Goal: Communication & Community: Answer question/provide support

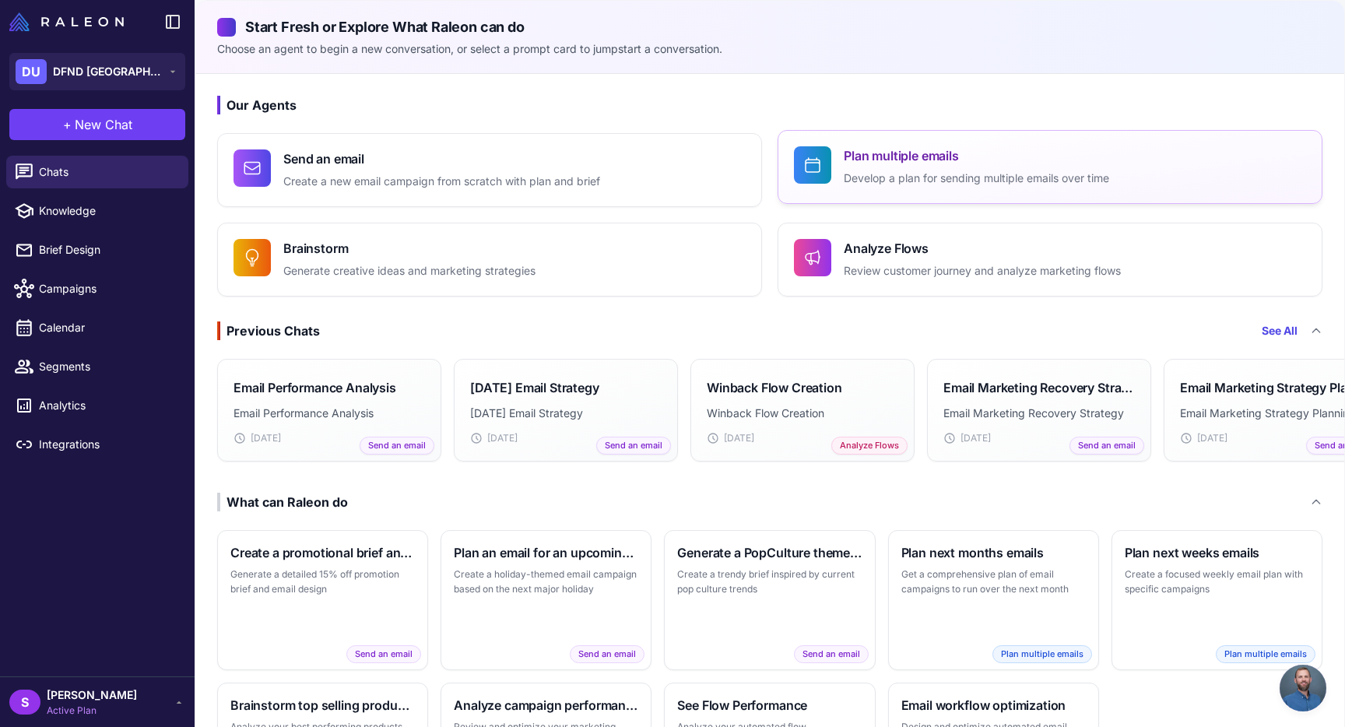
scroll to position [1001, 0]
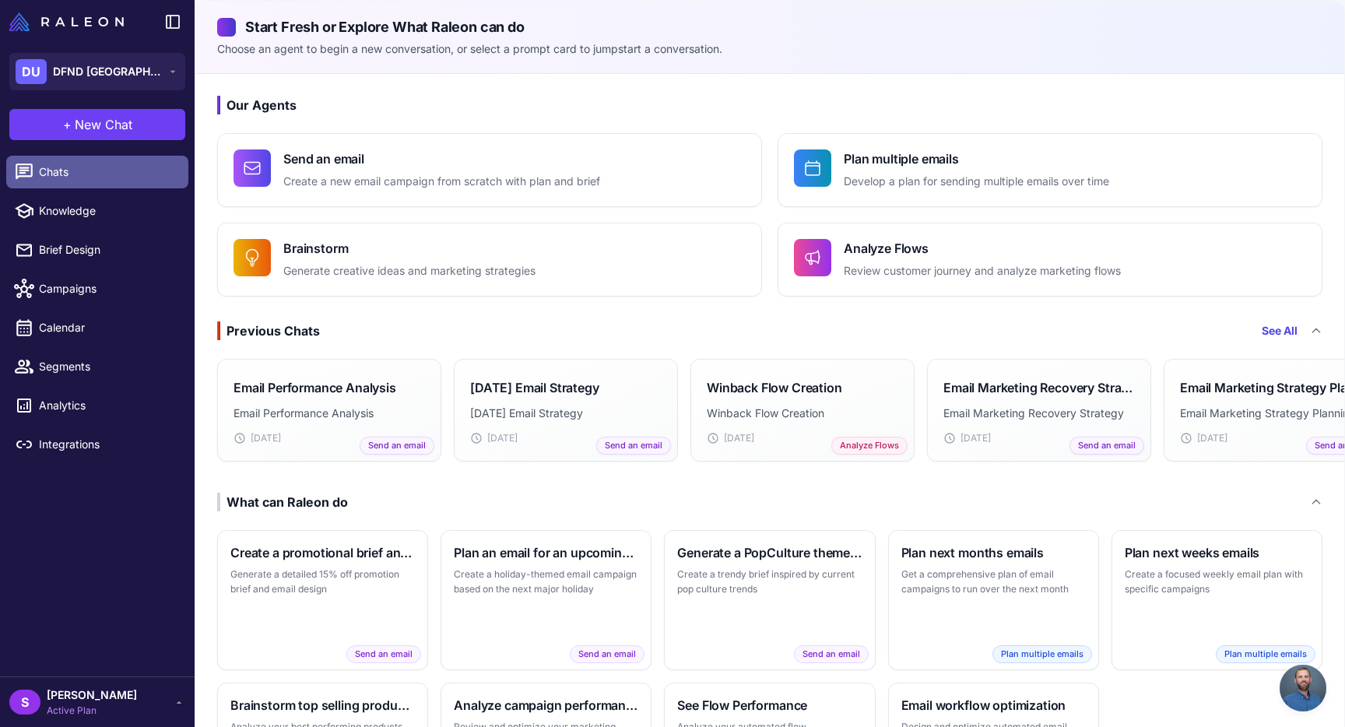
click at [66, 165] on span "Chats" at bounding box center [107, 171] width 137 height 17
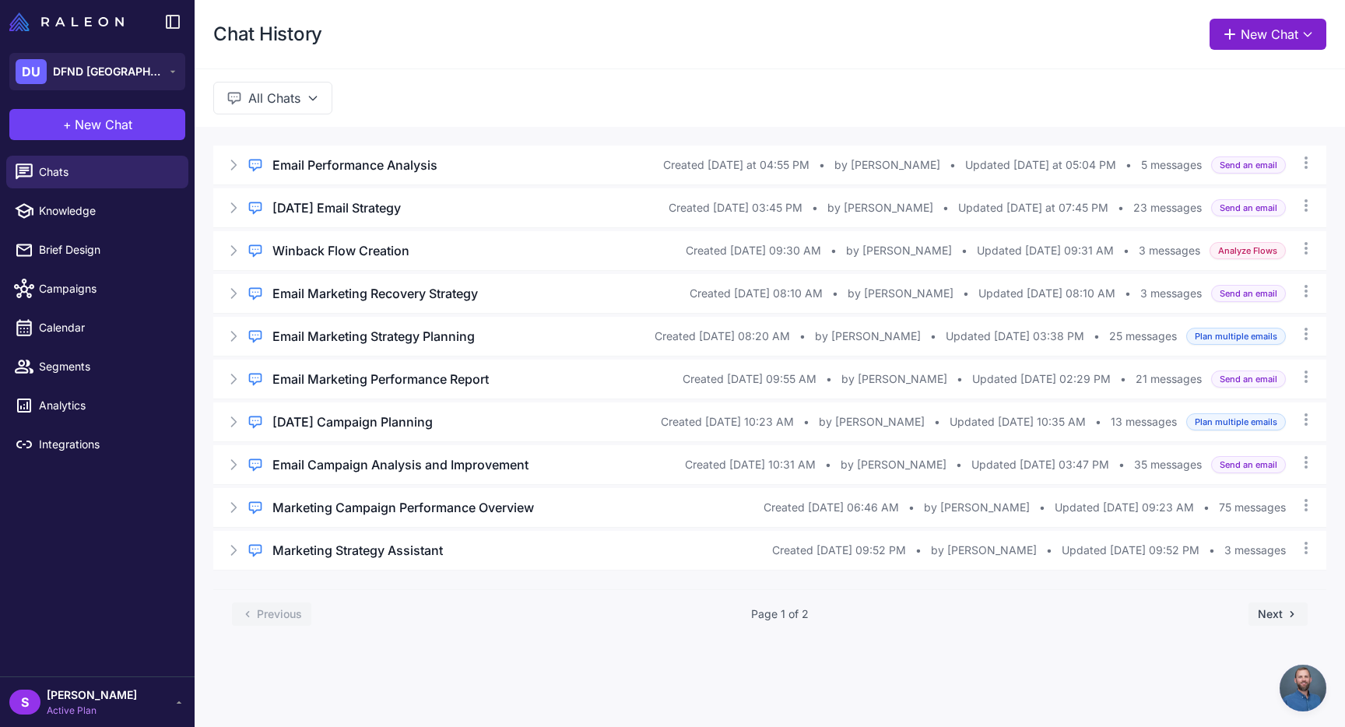
click at [1282, 28] on button "New Chat" at bounding box center [1268, 34] width 117 height 31
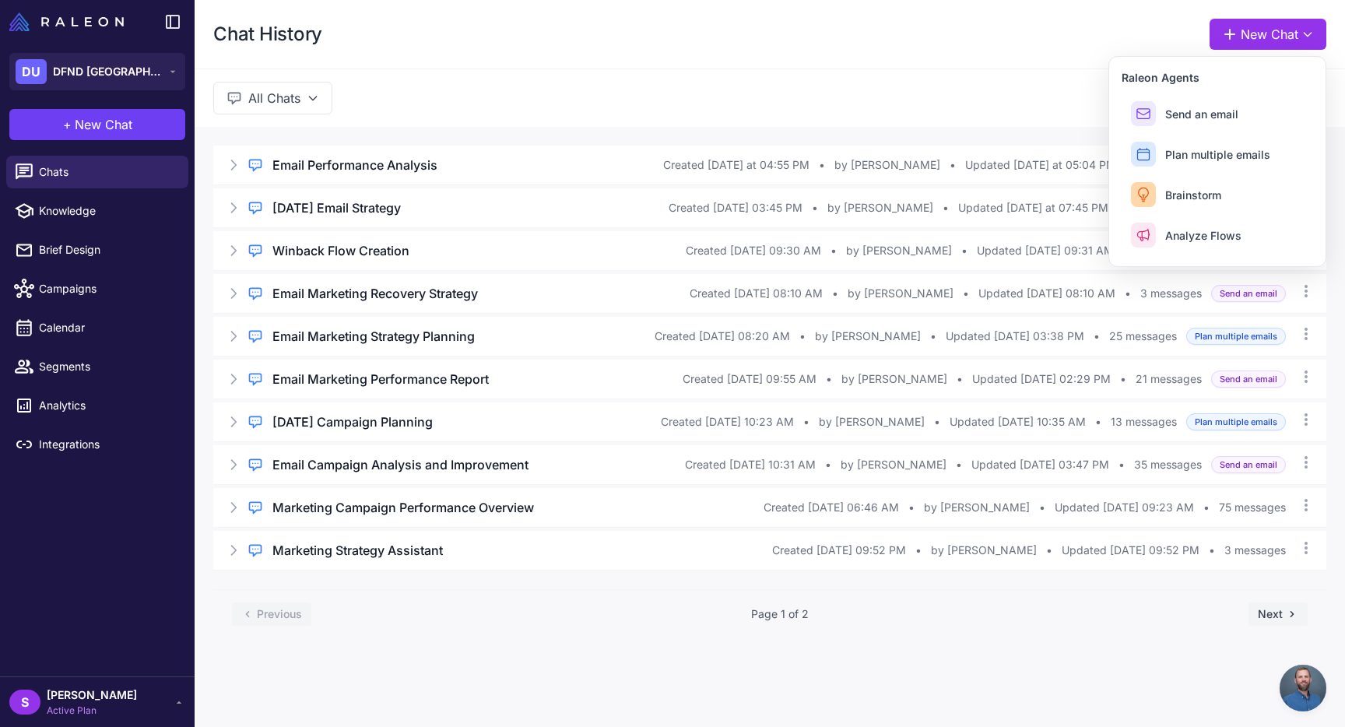
click at [442, 674] on div "Chat History New Chat Raleon Agents Send an email Plan multiple emails Brainsto…" at bounding box center [770, 363] width 1151 height 727
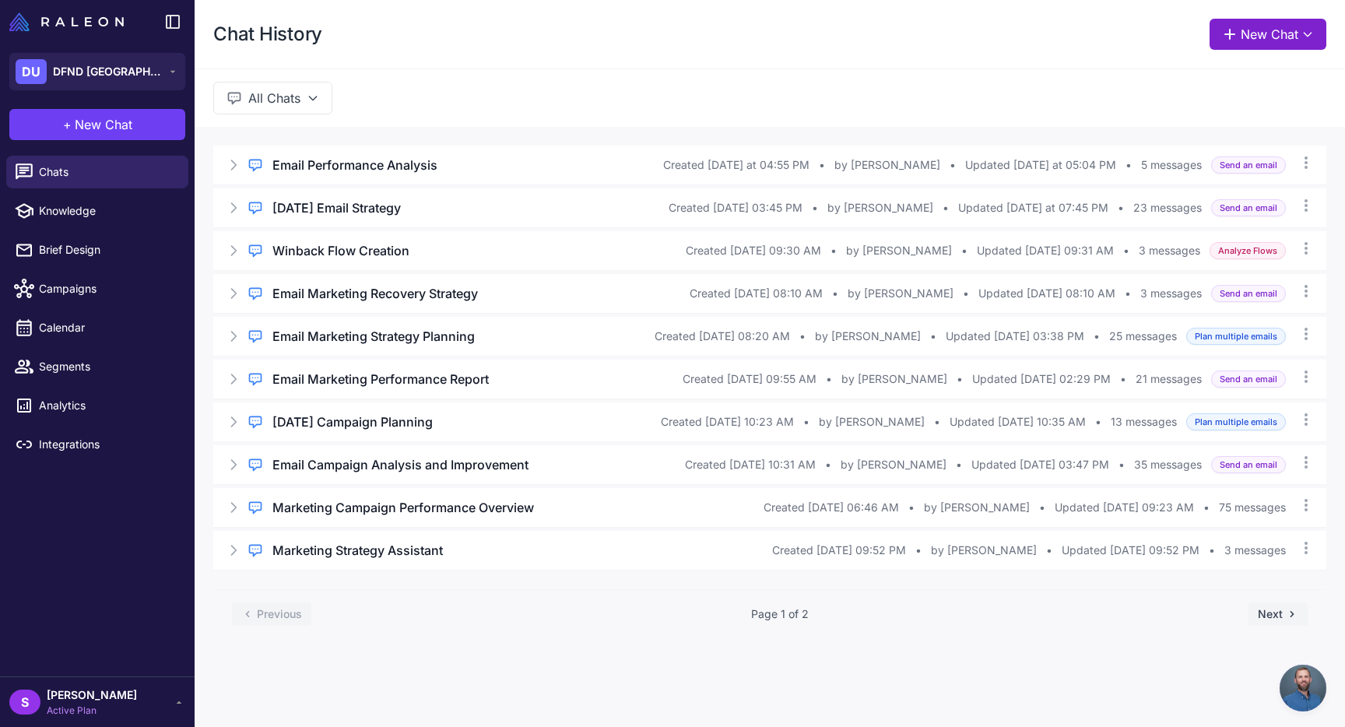
click at [1293, 28] on button "New Chat" at bounding box center [1268, 34] width 117 height 31
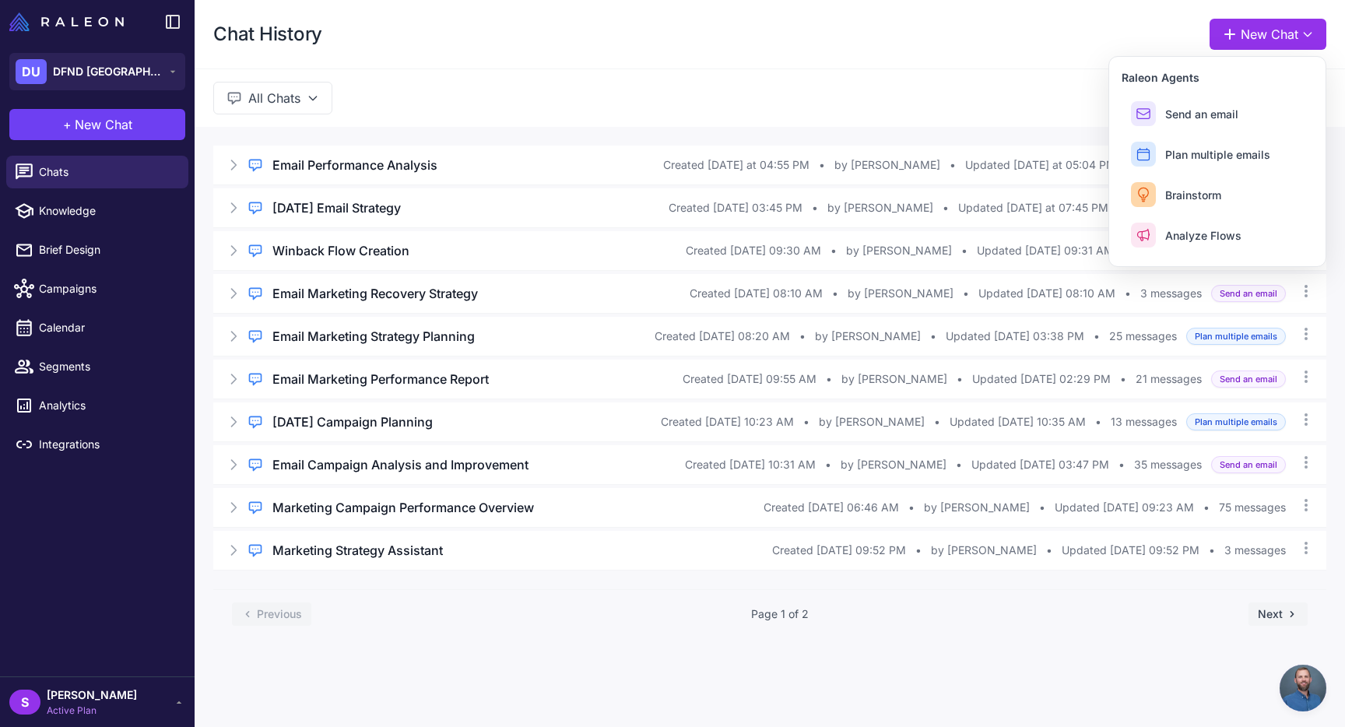
click at [464, 71] on div "All Chats" at bounding box center [770, 98] width 1151 height 58
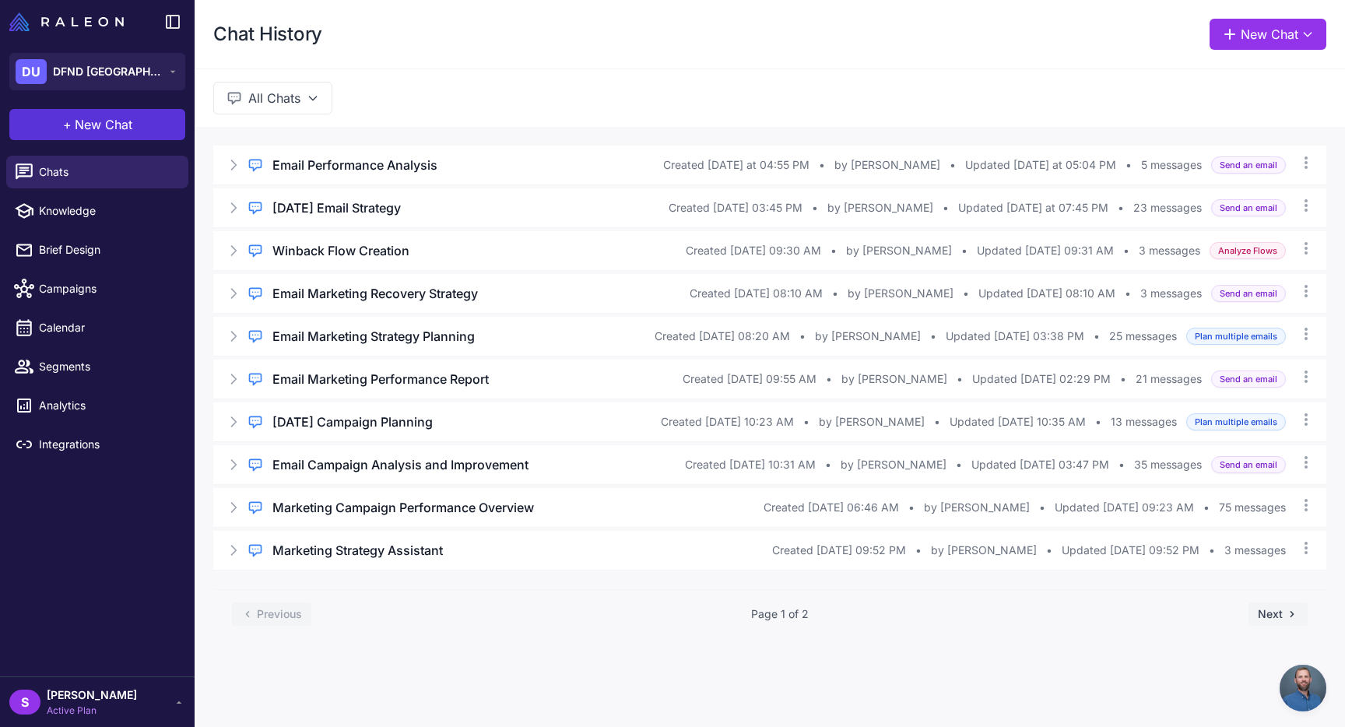
click at [85, 131] on span "New Chat" at bounding box center [104, 124] width 58 height 19
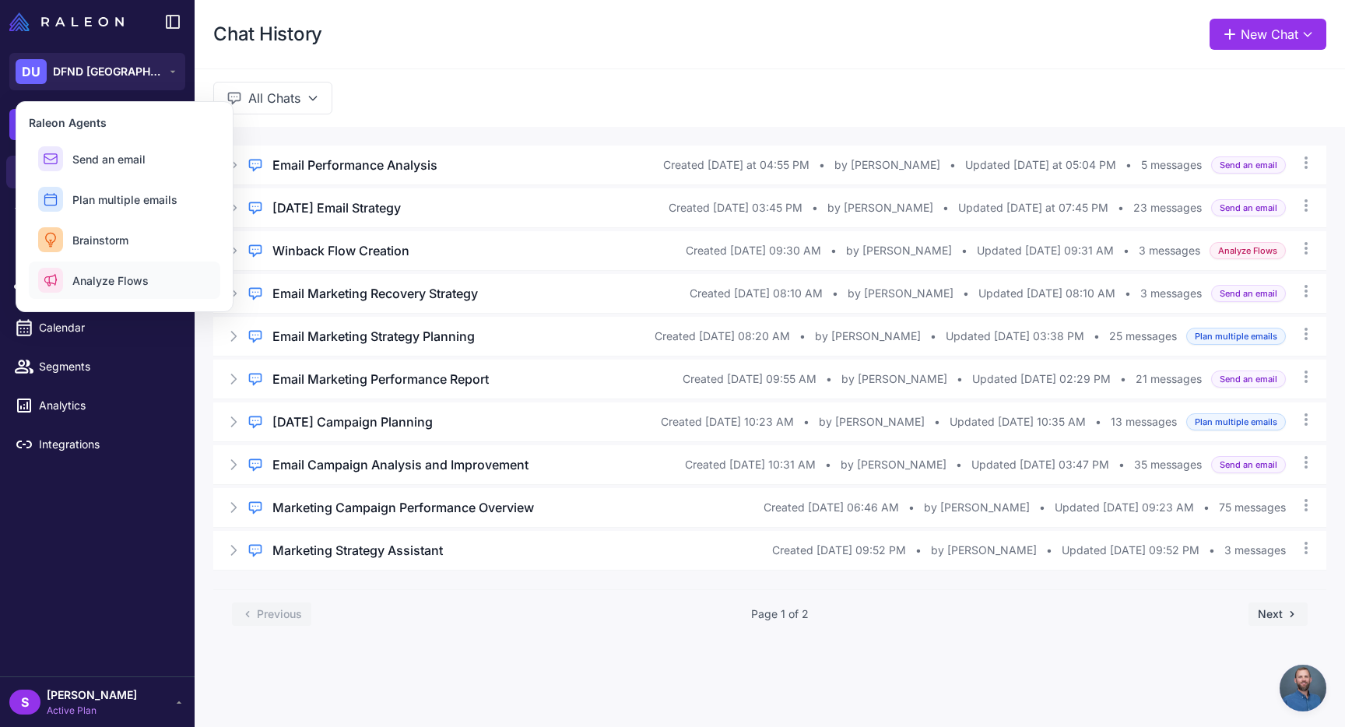
click at [115, 272] on span "Analyze Flows" at bounding box center [110, 280] width 76 height 16
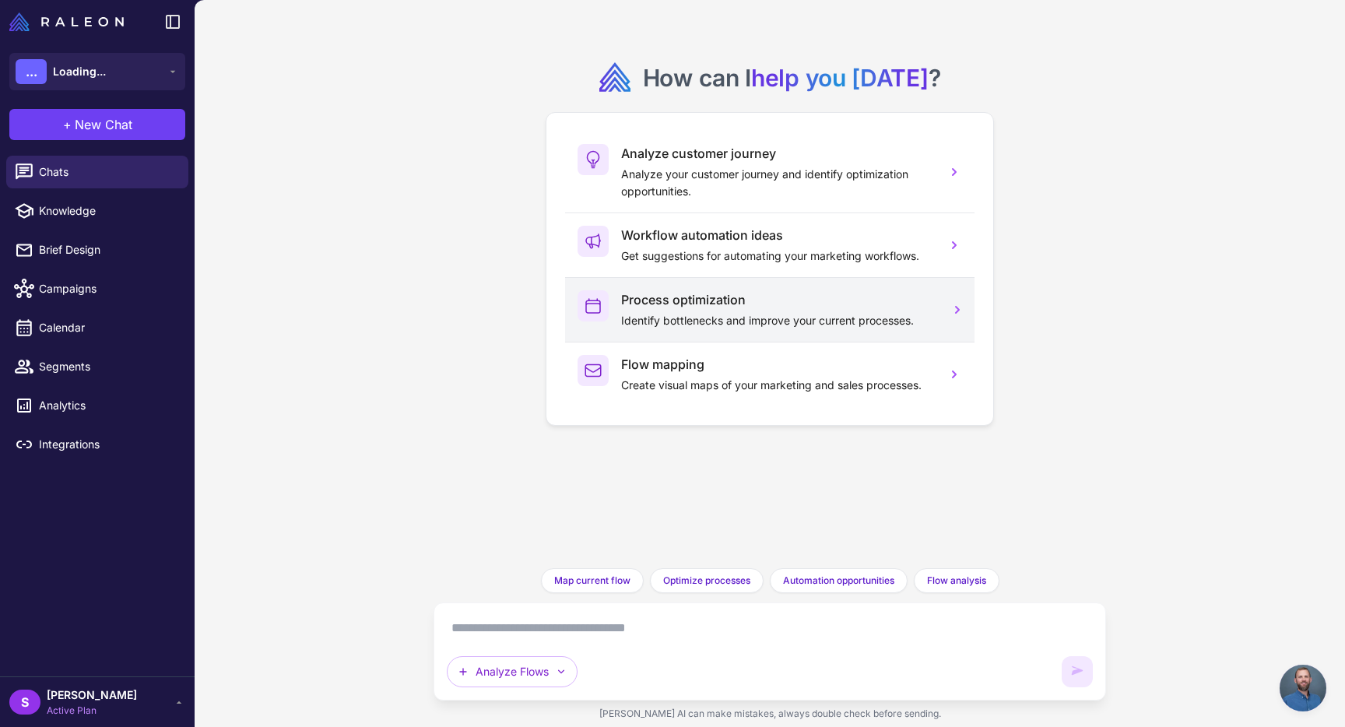
scroll to position [1001, 0]
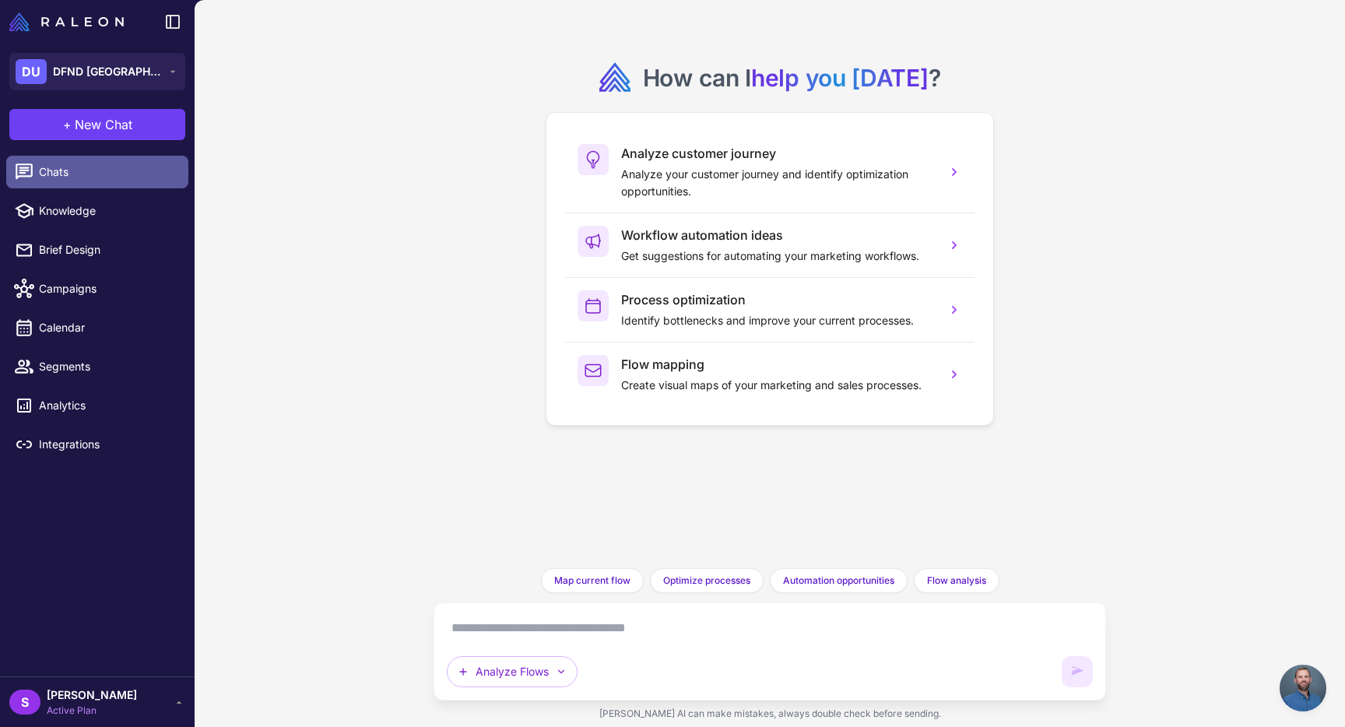
click at [43, 180] on span "Chats" at bounding box center [107, 171] width 137 height 17
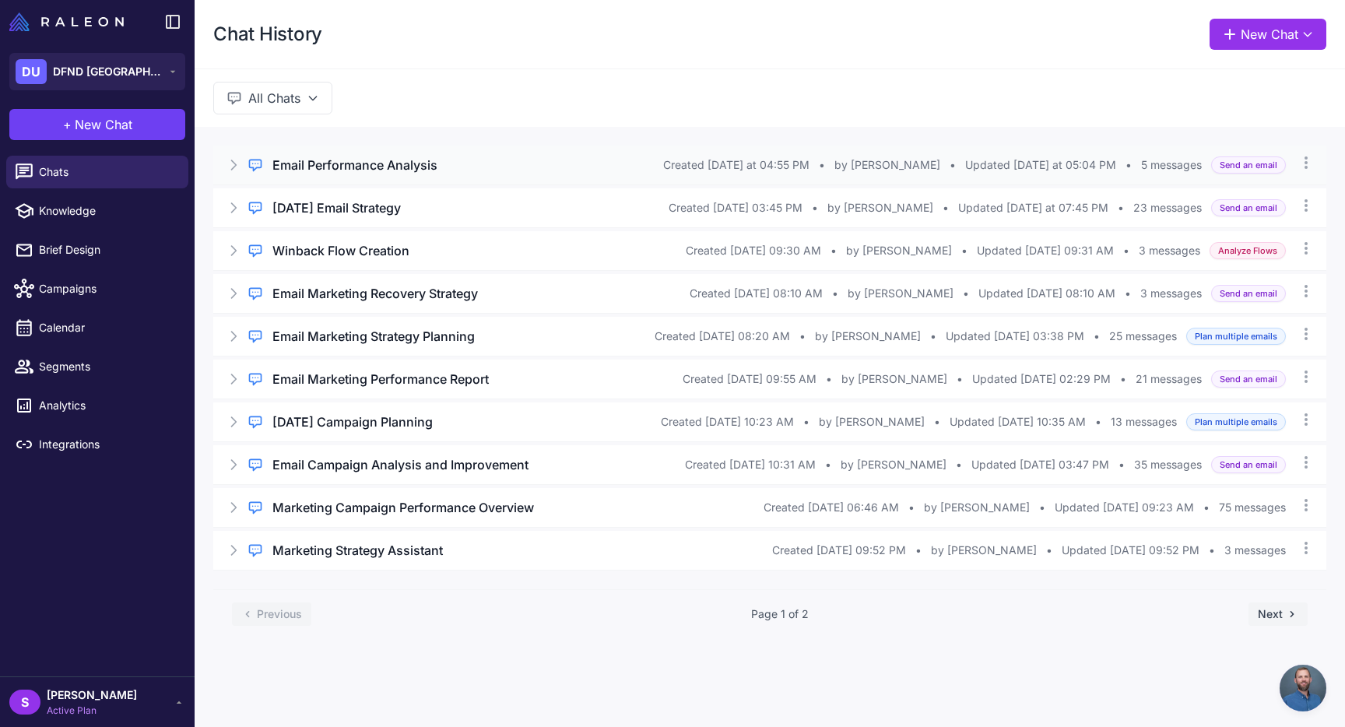
click at [342, 163] on h3 "Email Performance Analysis" at bounding box center [354, 165] width 165 height 19
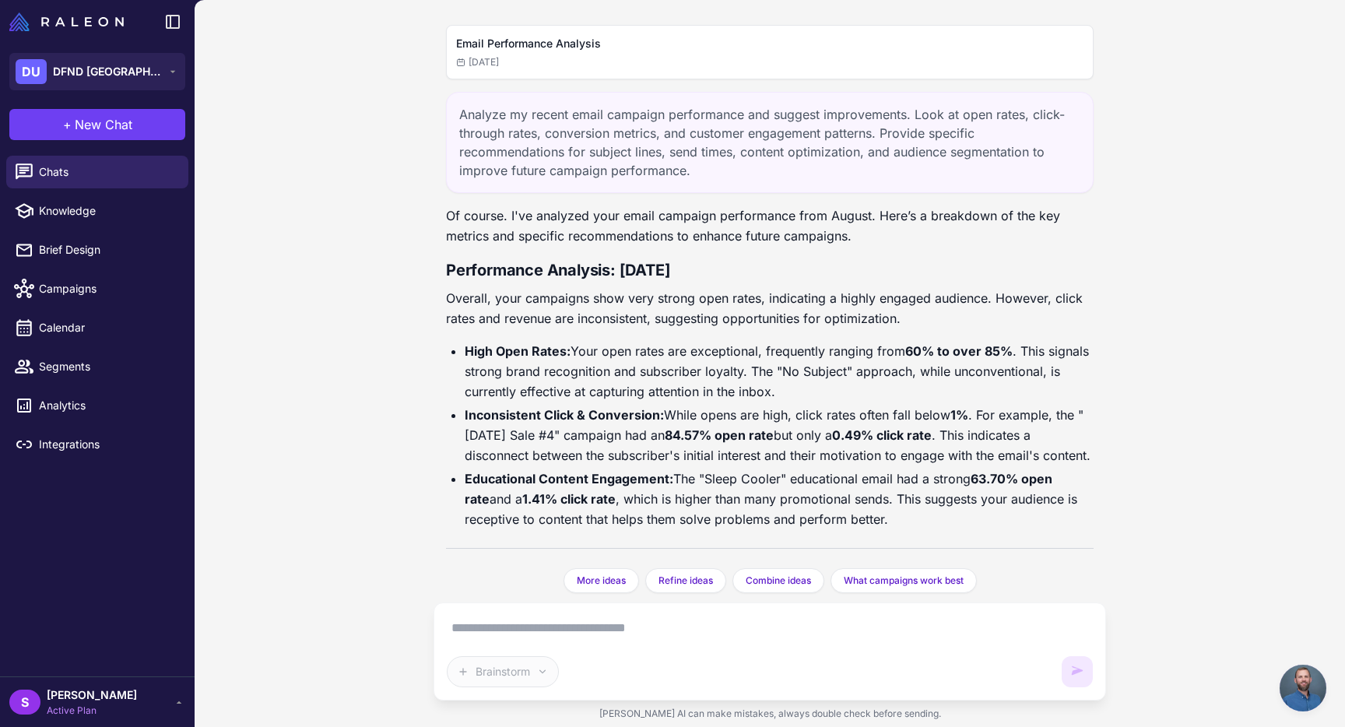
scroll to position [2201, 0]
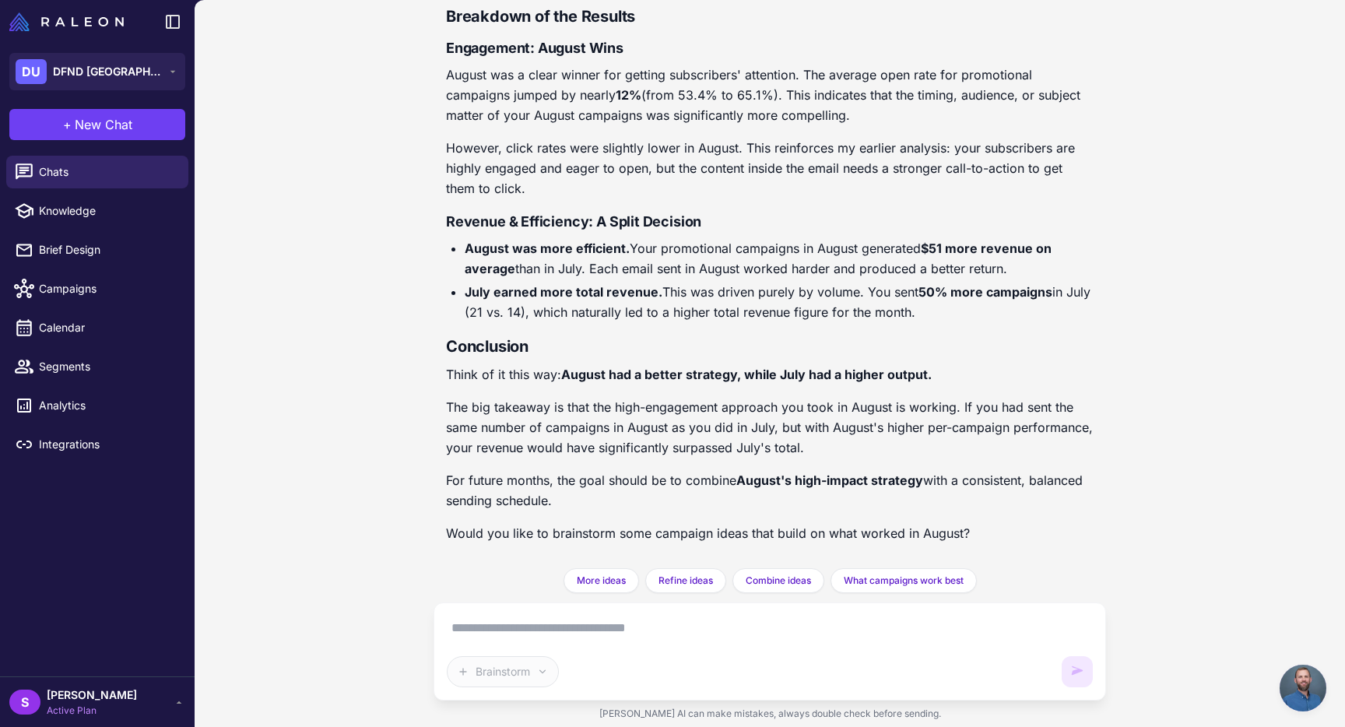
click at [470, 622] on textarea at bounding box center [770, 628] width 646 height 25
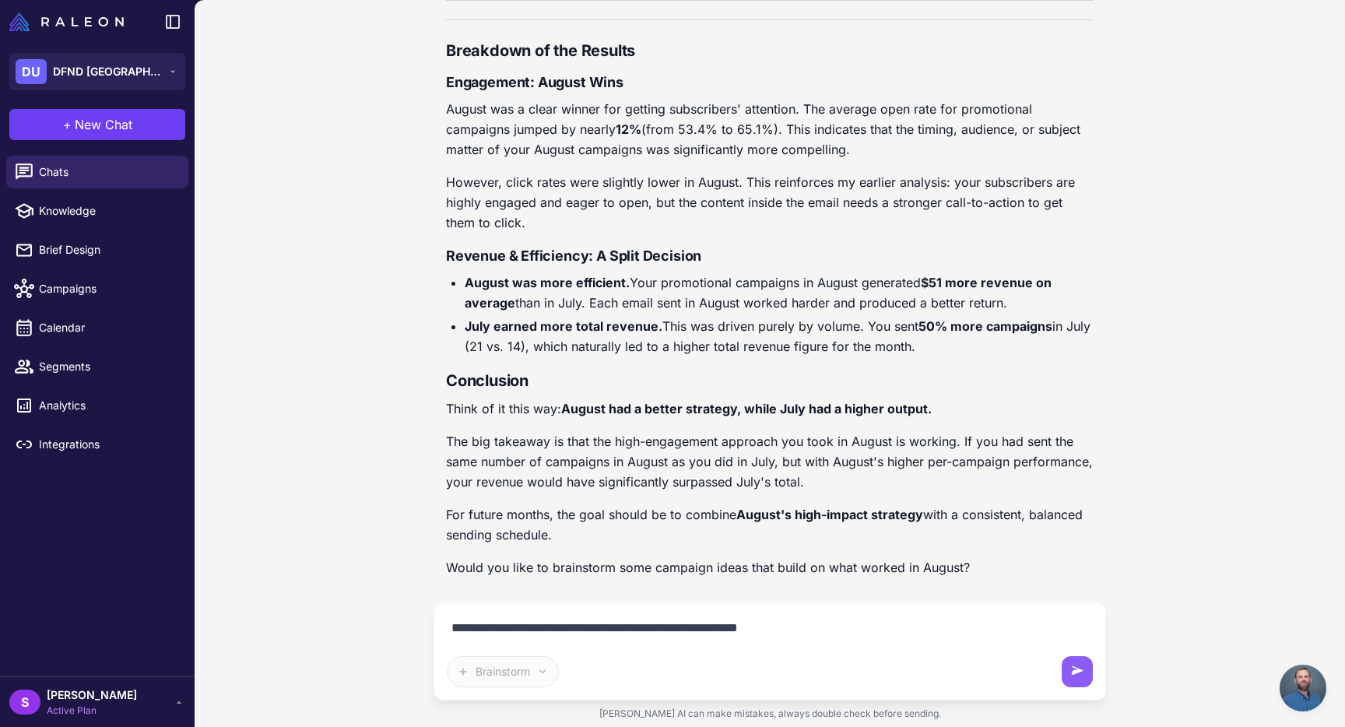
type textarea "**********"
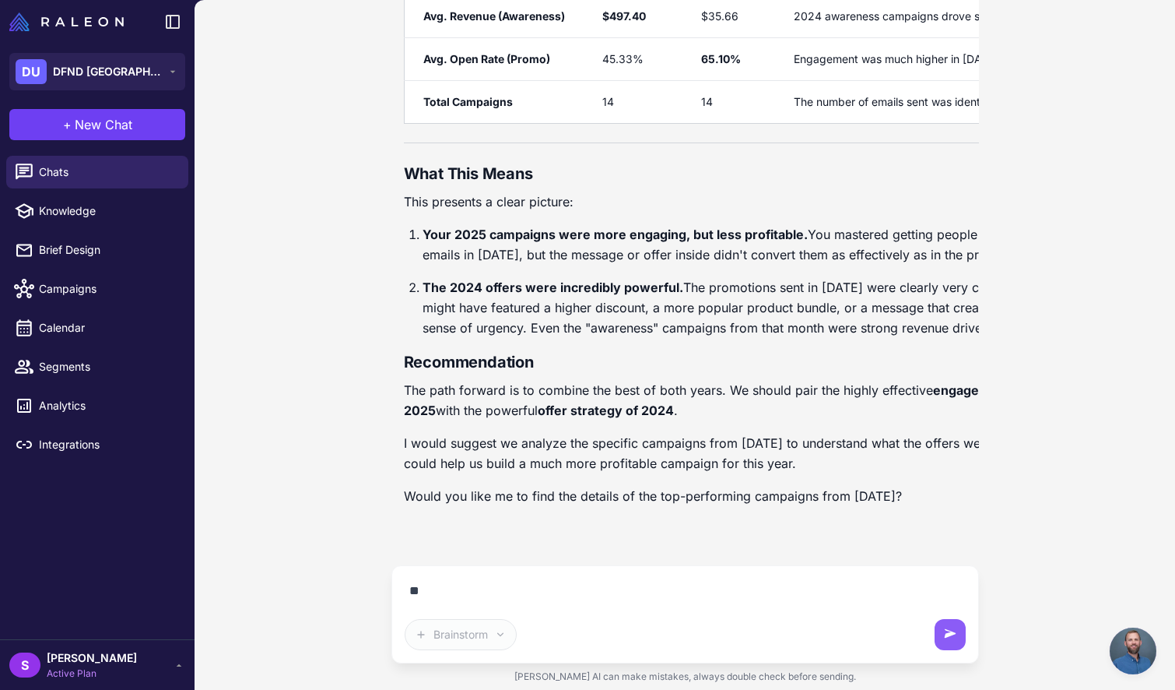
scroll to position [0, 0]
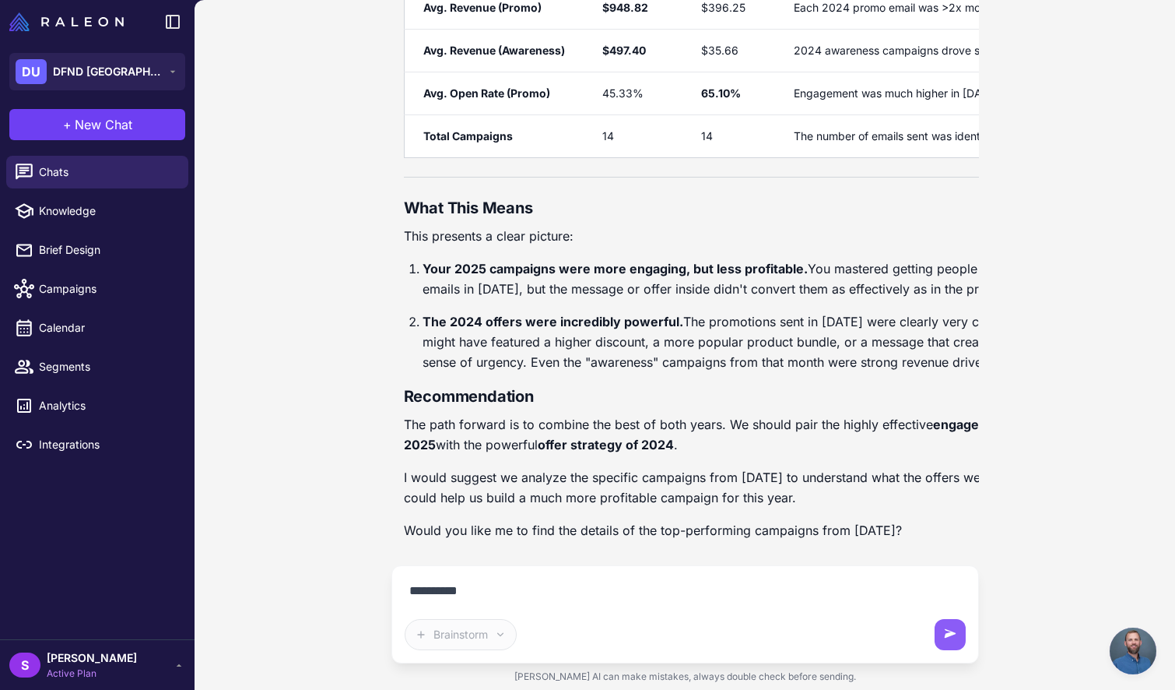
type textarea "**********"
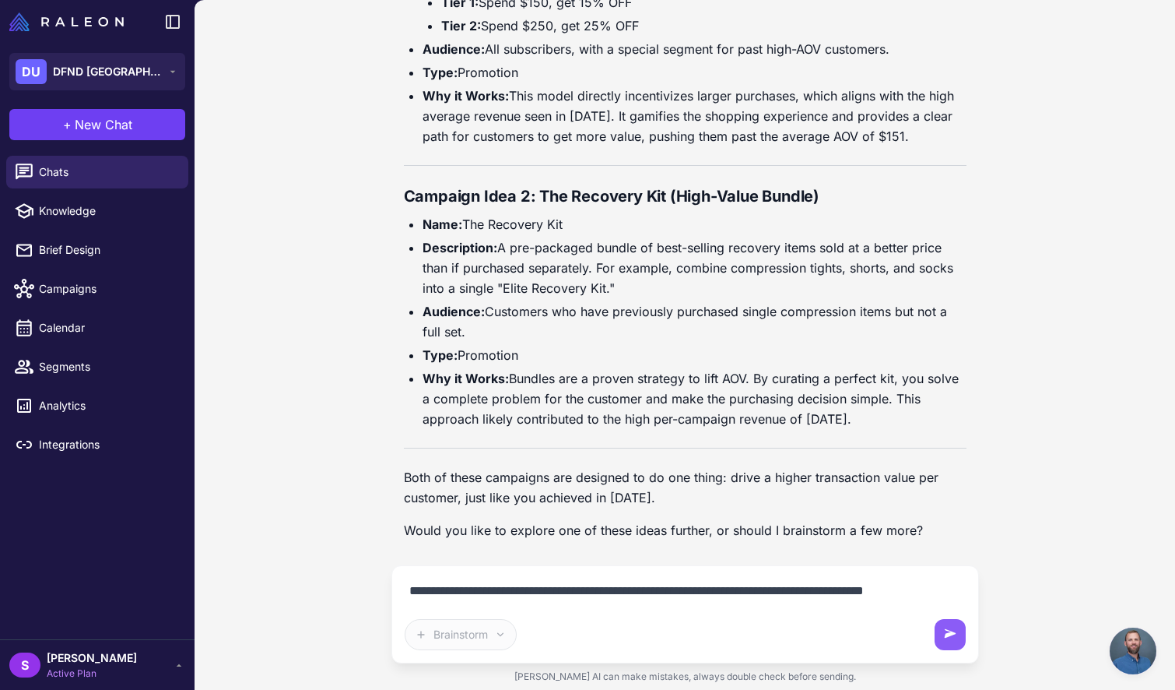
scroll to position [4414, 0]
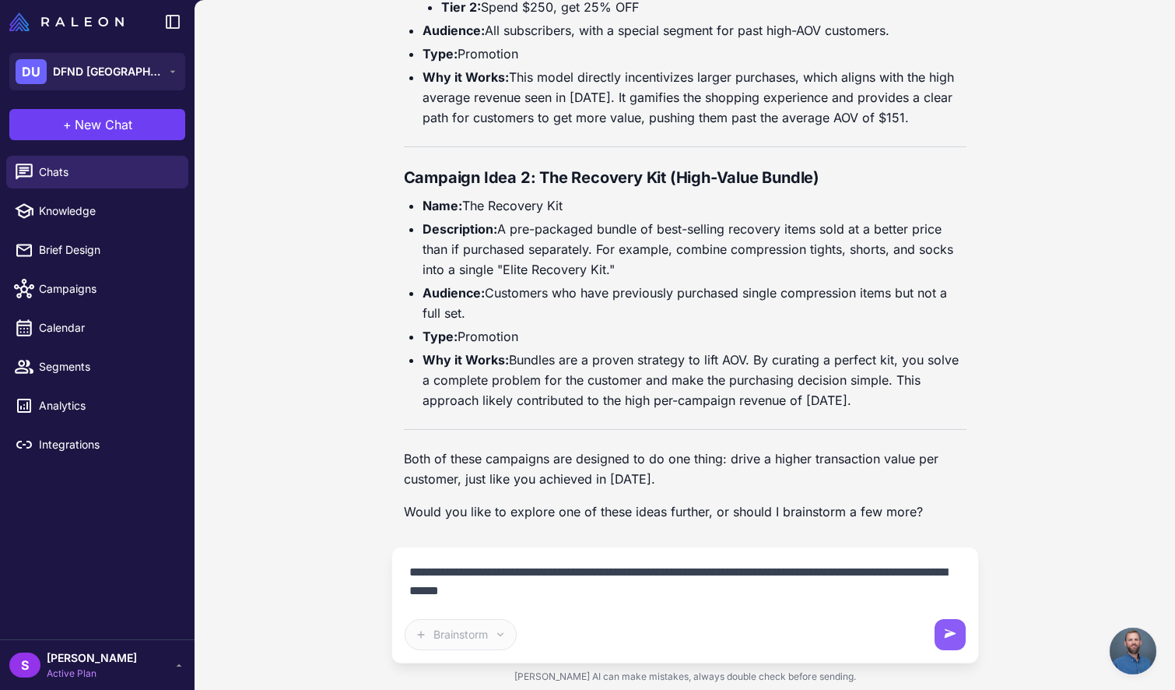
type textarea "**********"
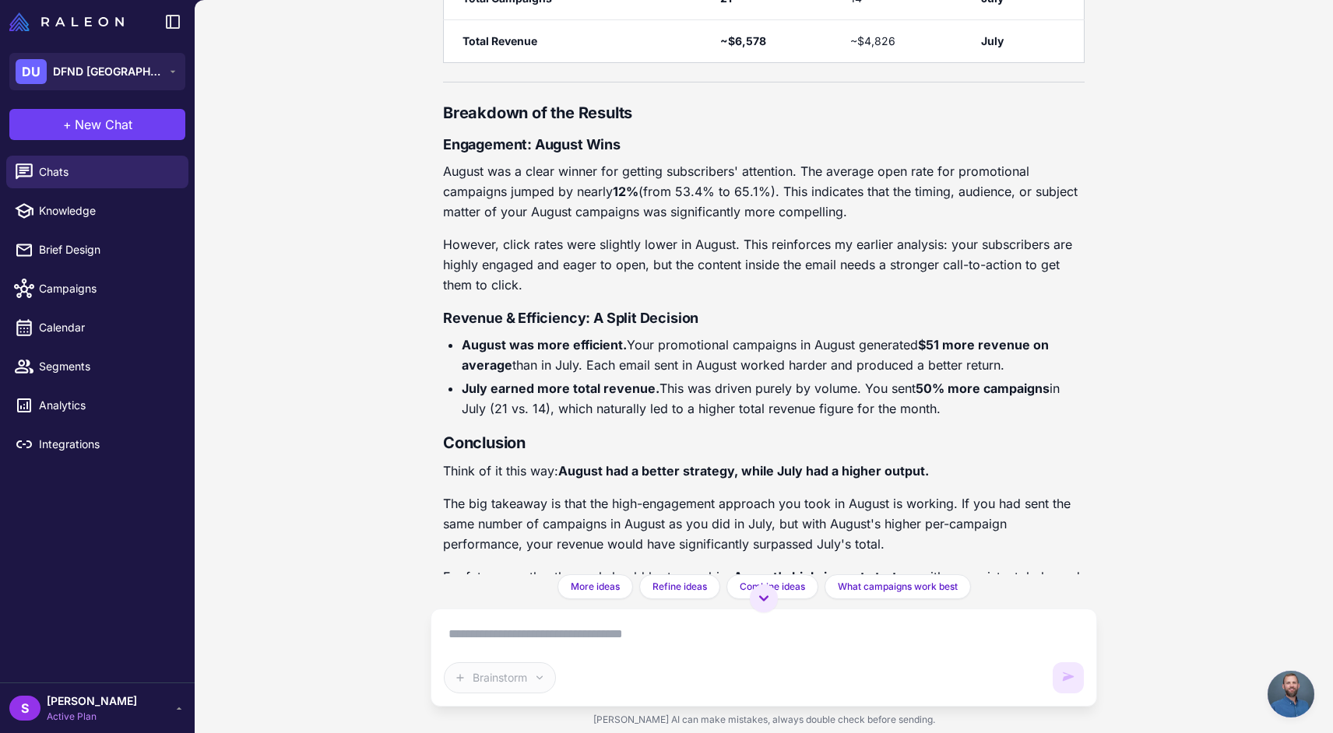
scroll to position [2103, 1]
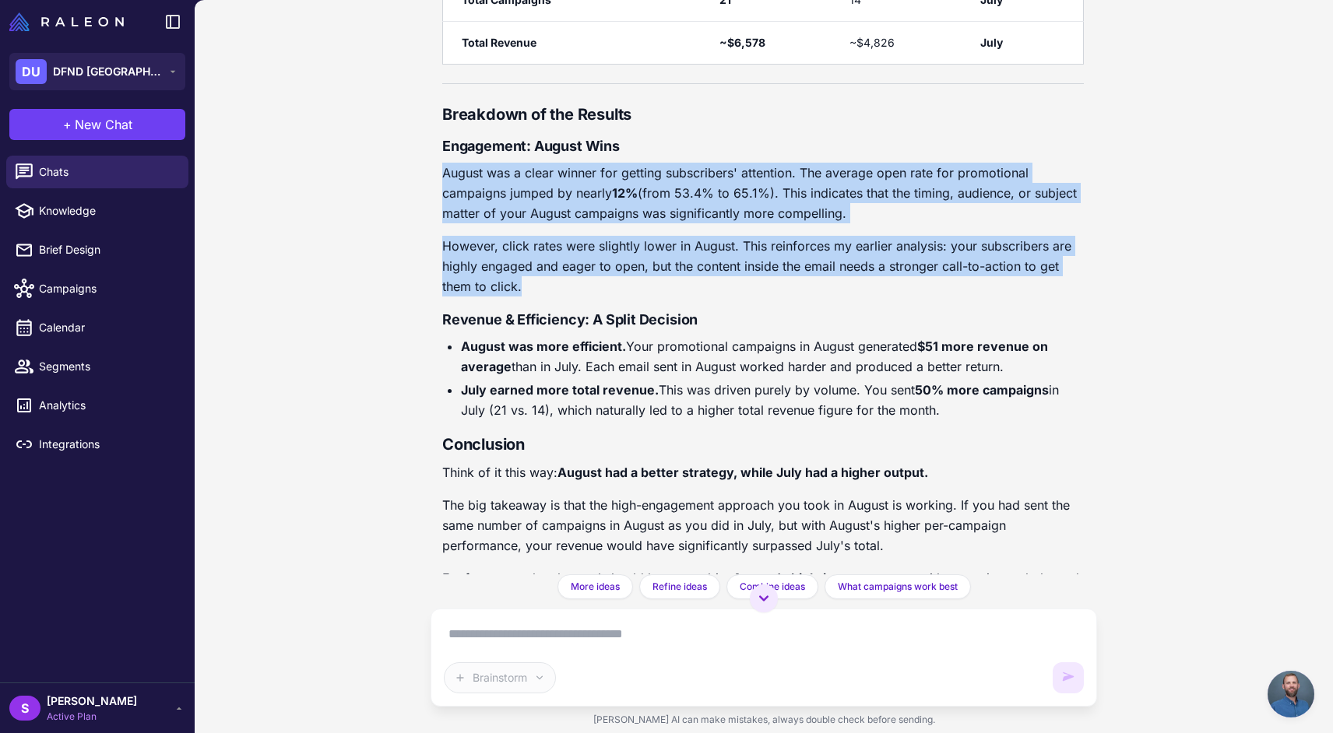
drag, startPoint x: 442, startPoint y: 170, endPoint x: 529, endPoint y: 290, distance: 147.1
click at [529, 290] on div "Great question. I've compared the data from both months, and here’s the verdict…" at bounding box center [762, 176] width 641 height 956
copy div "August was a clear winner for getting subscribers' attention. The average open …"
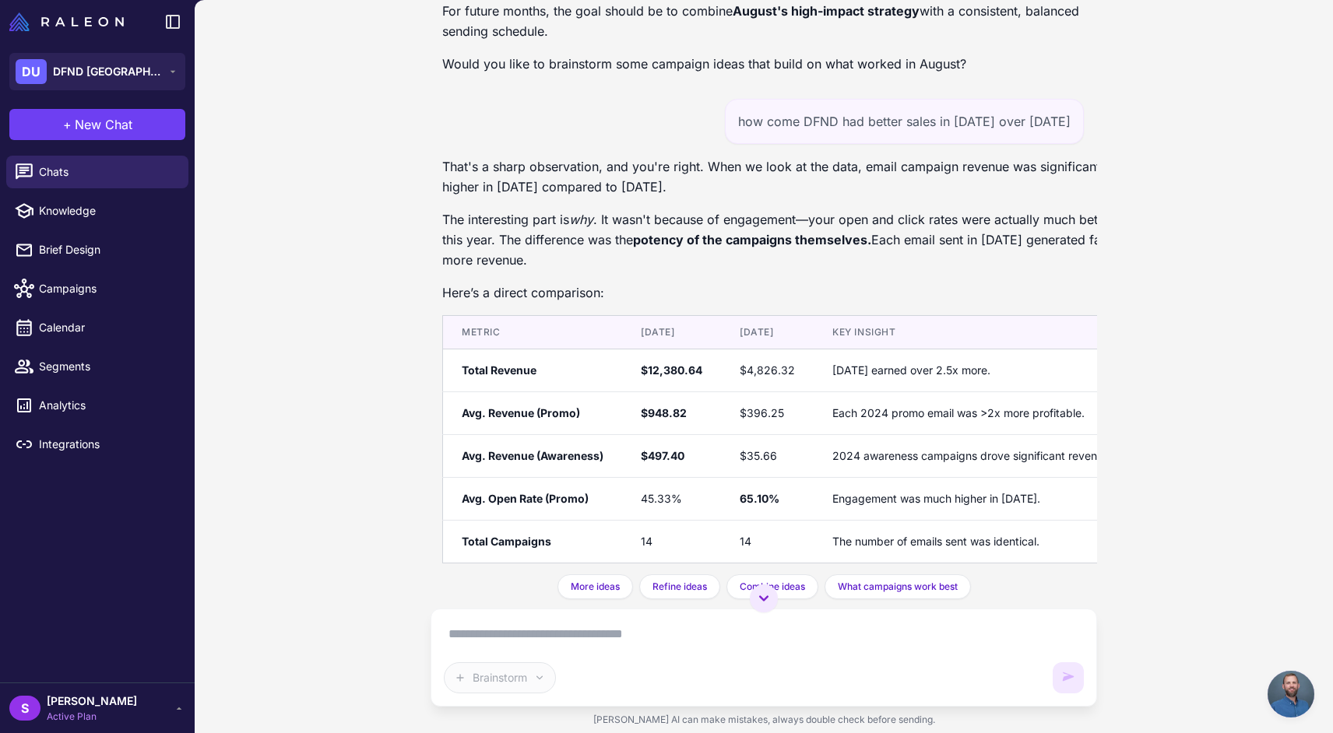
scroll to position [2700, 1]
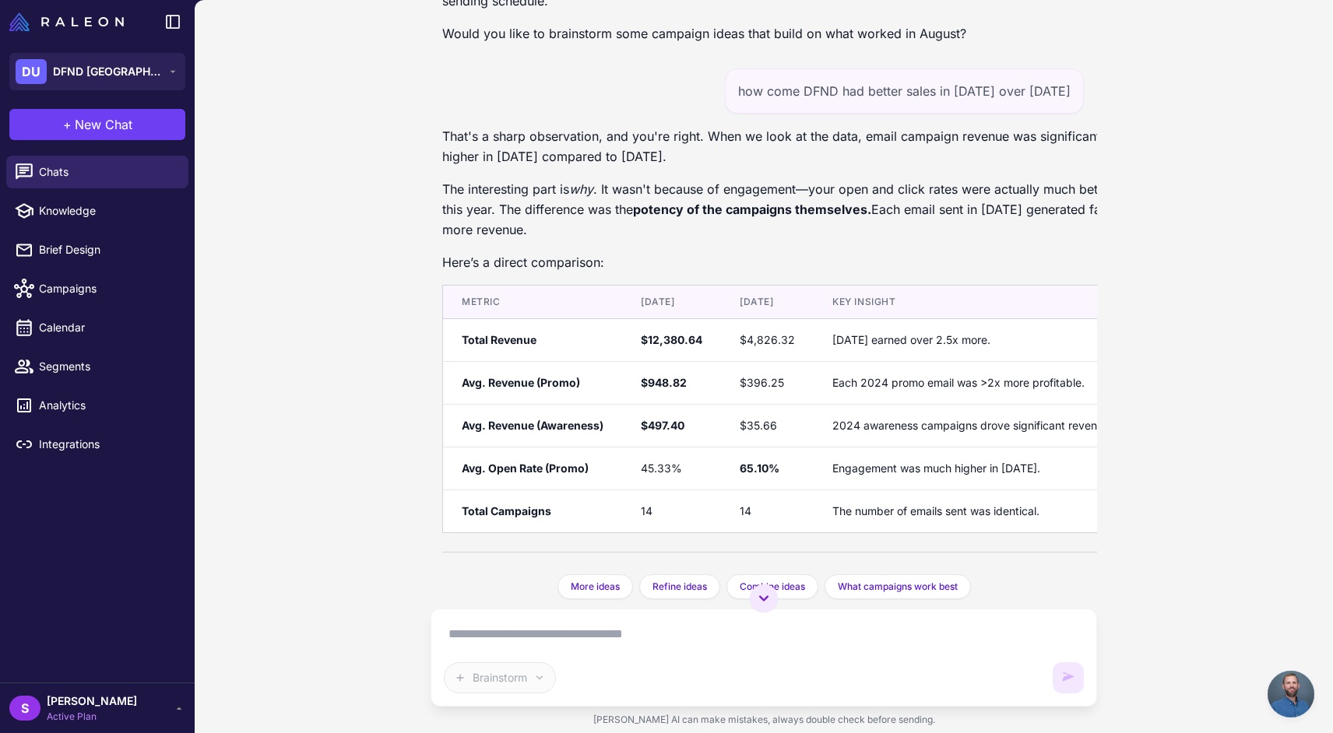
click at [729, 90] on div "how come DFND had better sales in [DATE] over [DATE]" at bounding box center [904, 91] width 359 height 45
copy div "how come DFND had better sales in [DATE] over [DATE]"
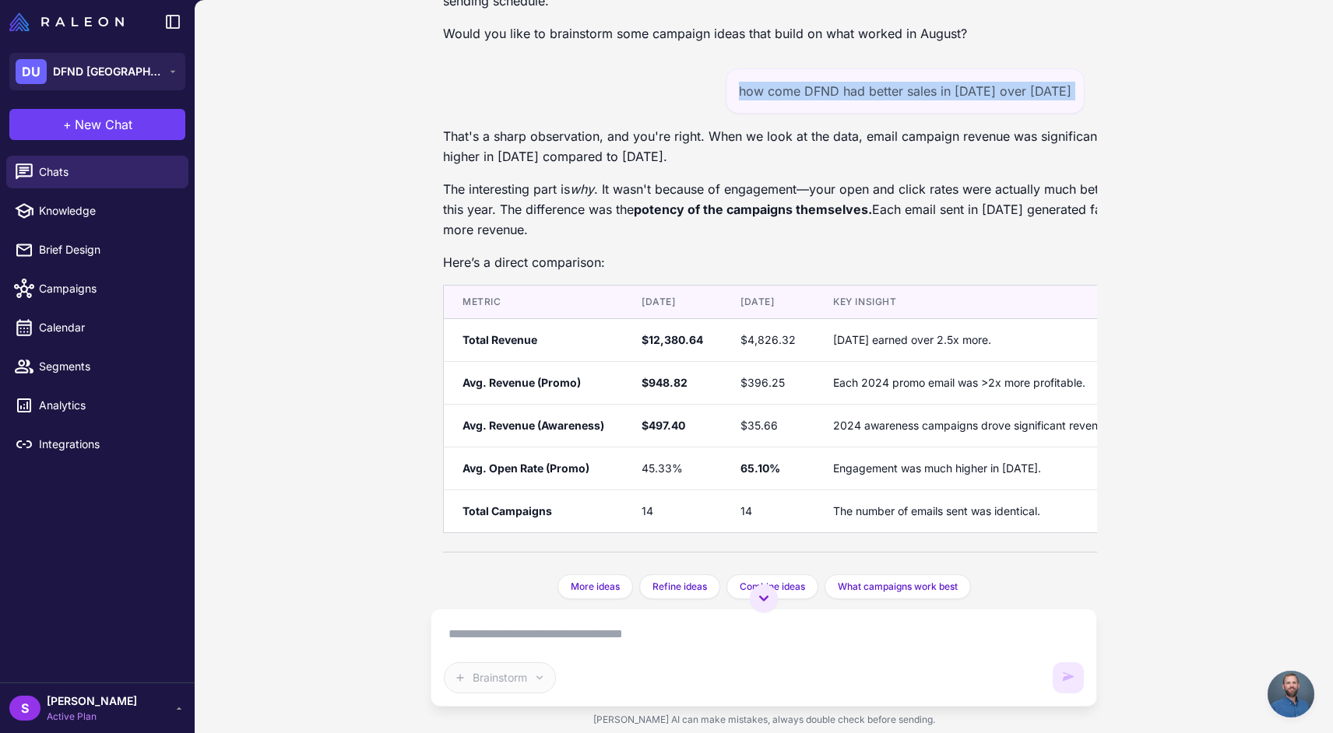
drag, startPoint x: 550, startPoint y: 230, endPoint x: 427, endPoint y: 132, distance: 156.7
click at [427, 132] on div "Email Performance Analysis [DATE] Analyze my recent email campaign performance …" at bounding box center [764, 366] width 1138 height 733
copy div "That's a sharp observation, and you're right. When we look at the data, email c…"
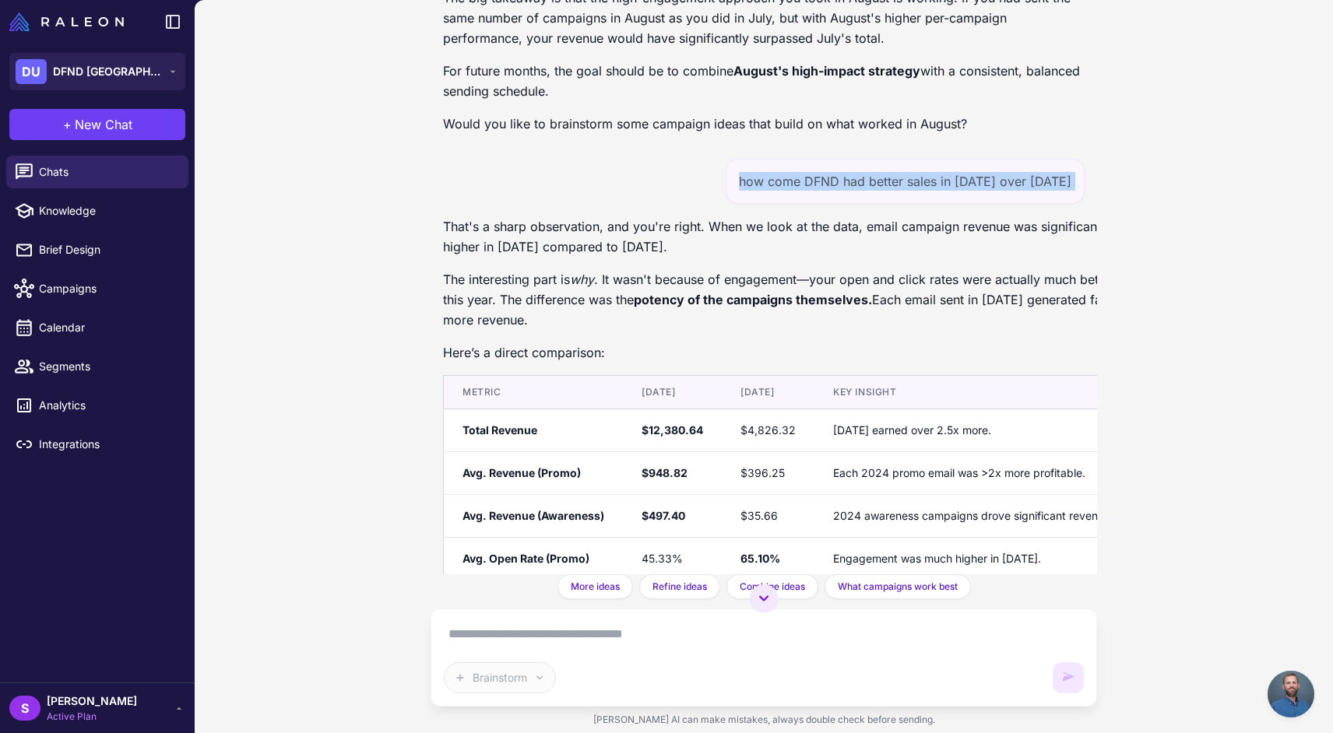
scroll to position [1001, 0]
click at [318, 379] on div "Email Performance Analysis [DATE] Analyze my recent email campaign performance …" at bounding box center [764, 366] width 1138 height 733
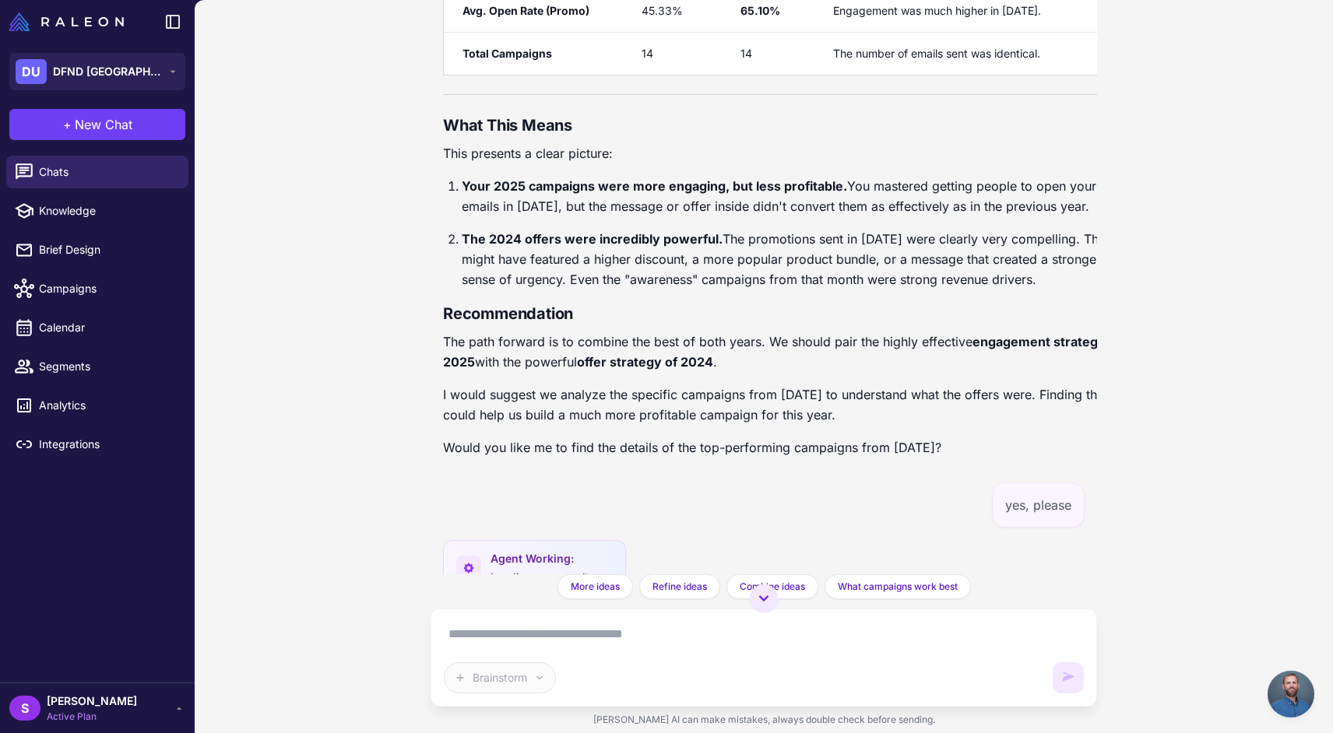
scroll to position [3159, 0]
drag, startPoint x: 446, startPoint y: 139, endPoint x: 996, endPoint y: 461, distance: 637.8
click at [996, 461] on div "That's a sharp observation, and you're right. When we look at the data, email c…" at bounding box center [788, 69] width 690 height 802
copy div "What This Means This presents a clear picture: Your 2025 campaigns were more en…"
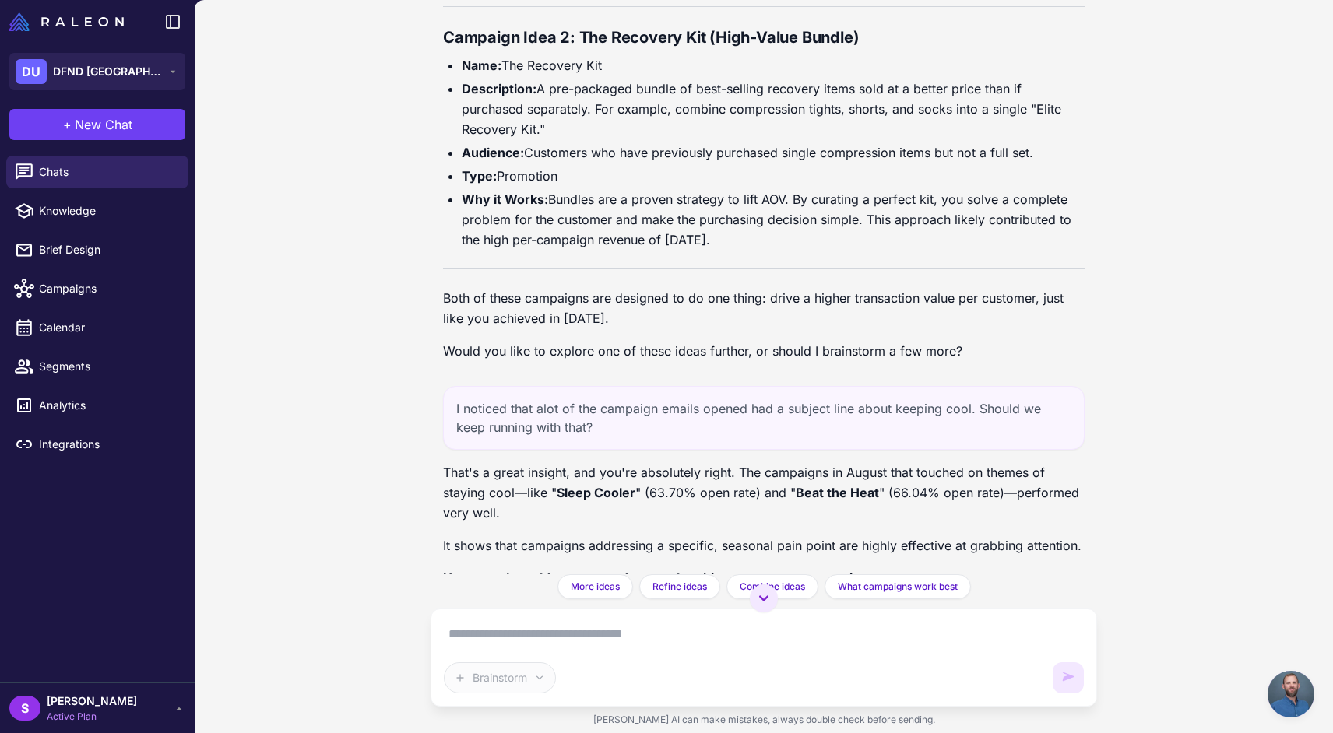
scroll to position [4167, 0]
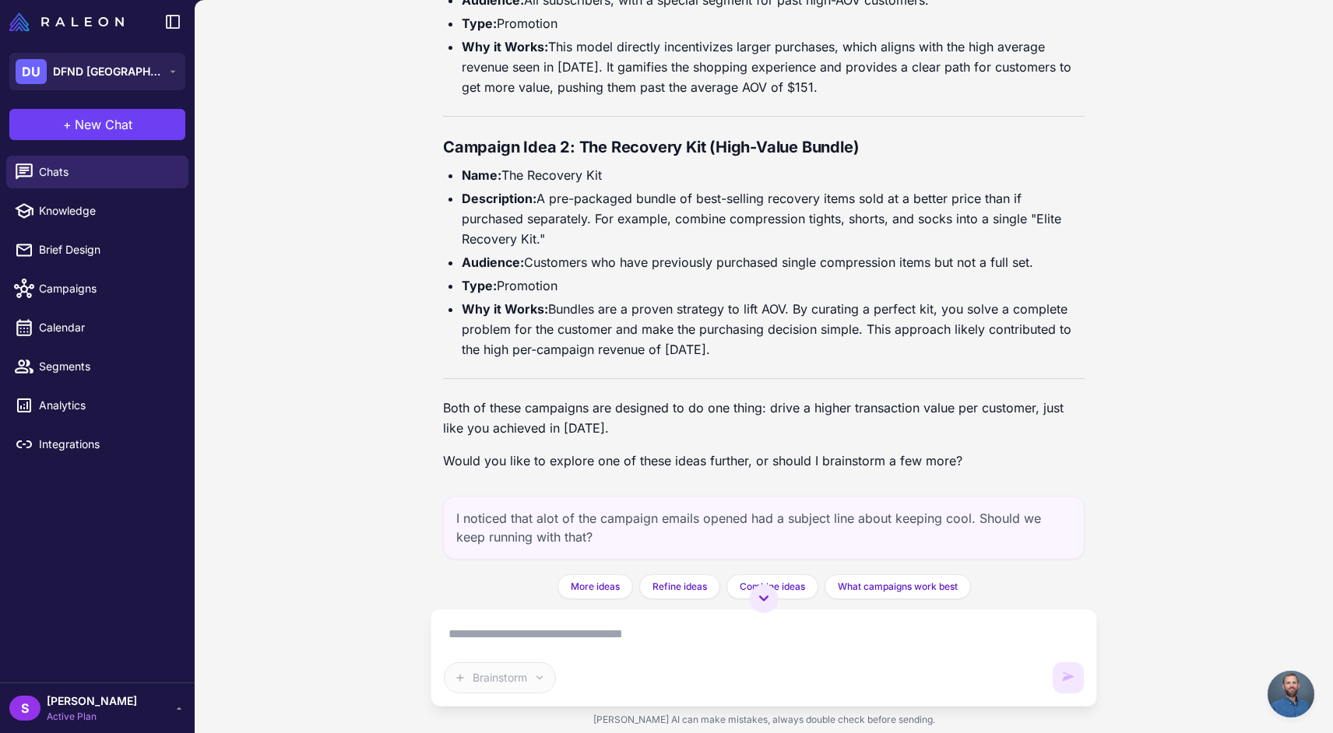
click at [490, 629] on textarea at bounding box center [764, 634] width 640 height 25
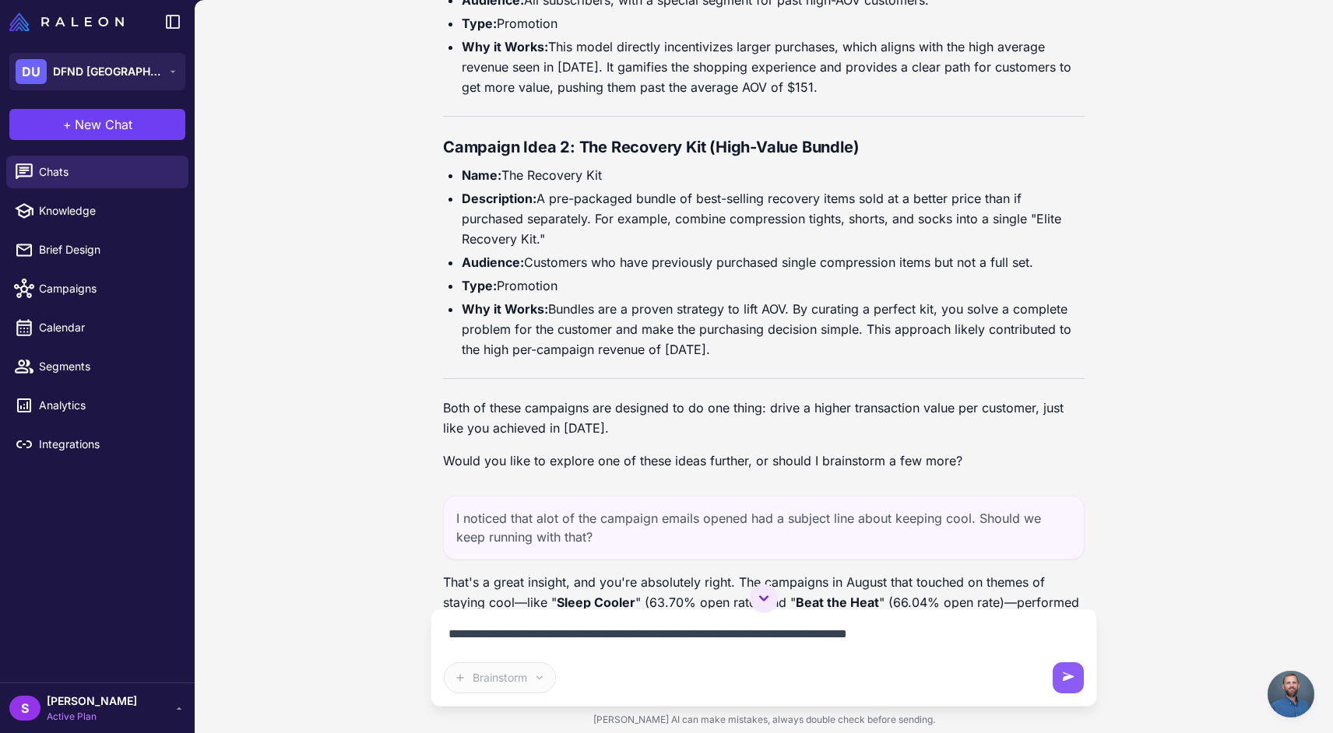
paste textarea "**********"
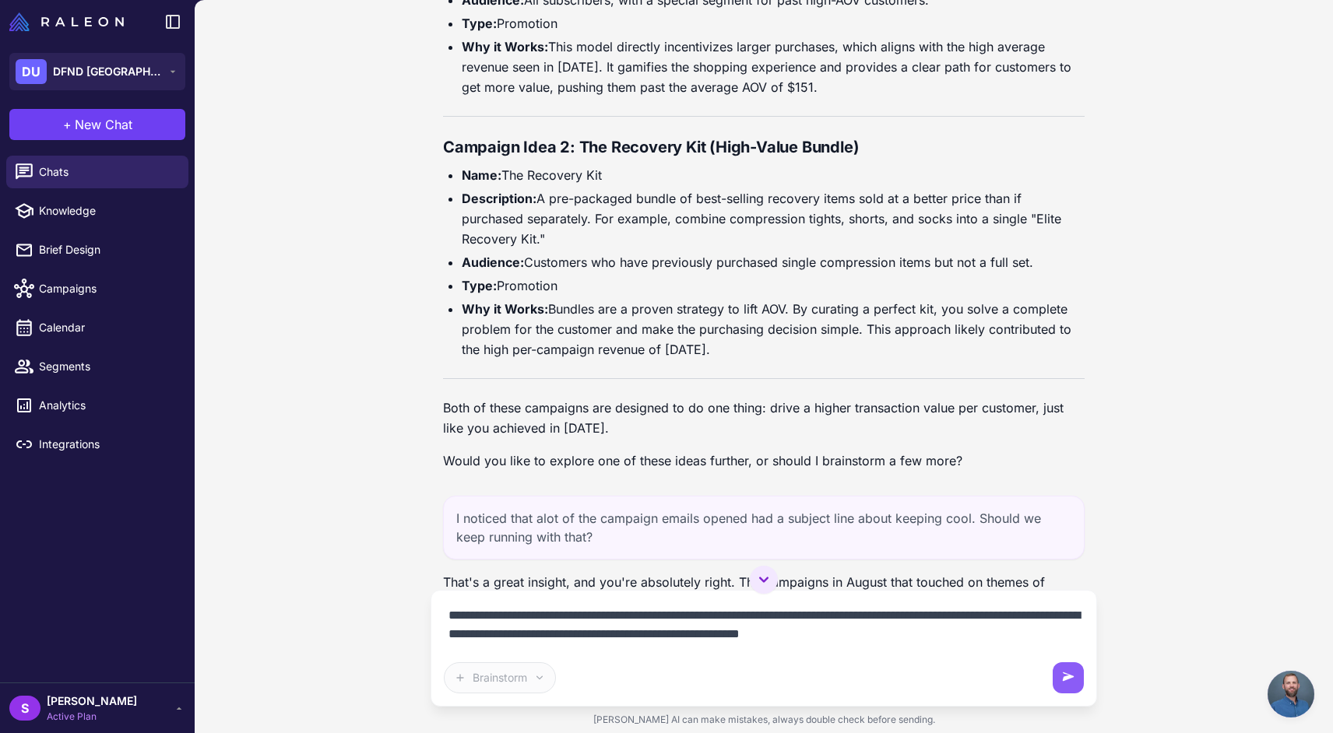
type textarea "**********"
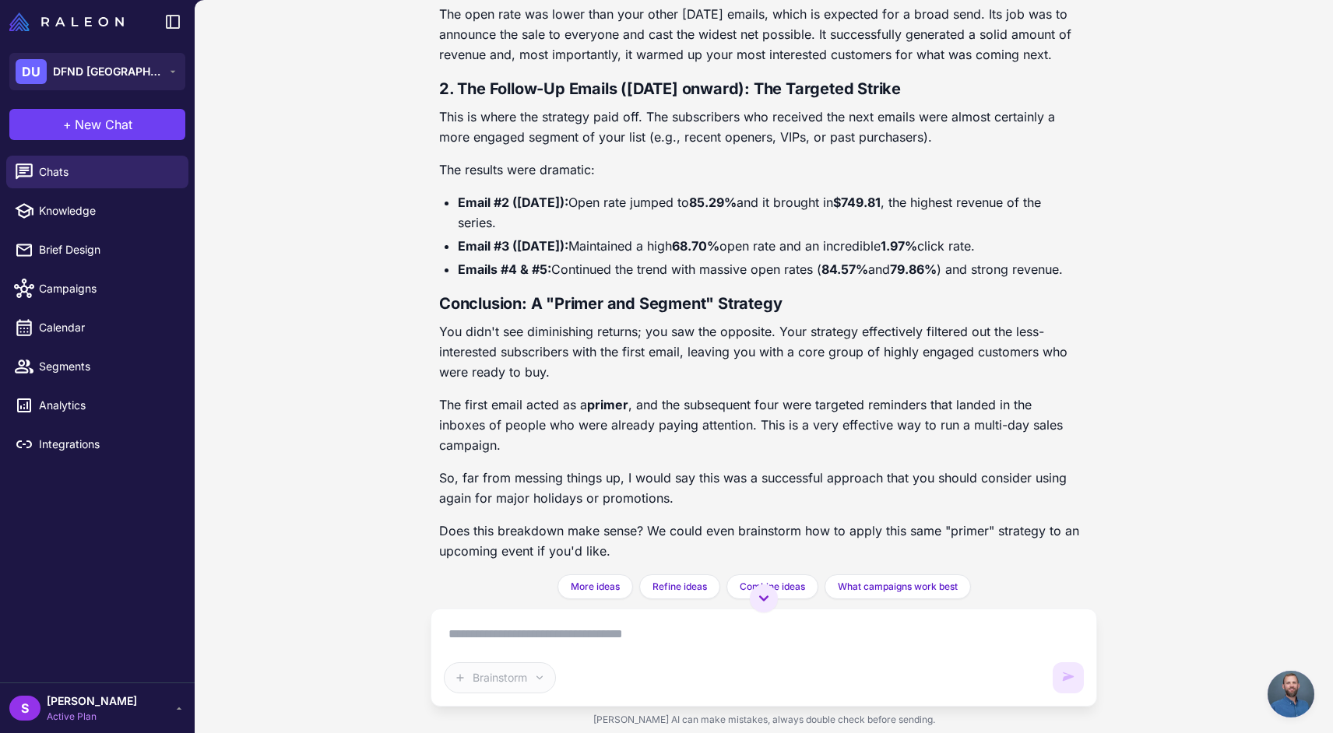
scroll to position [6242, 4]
